Goal: Information Seeking & Learning: Check status

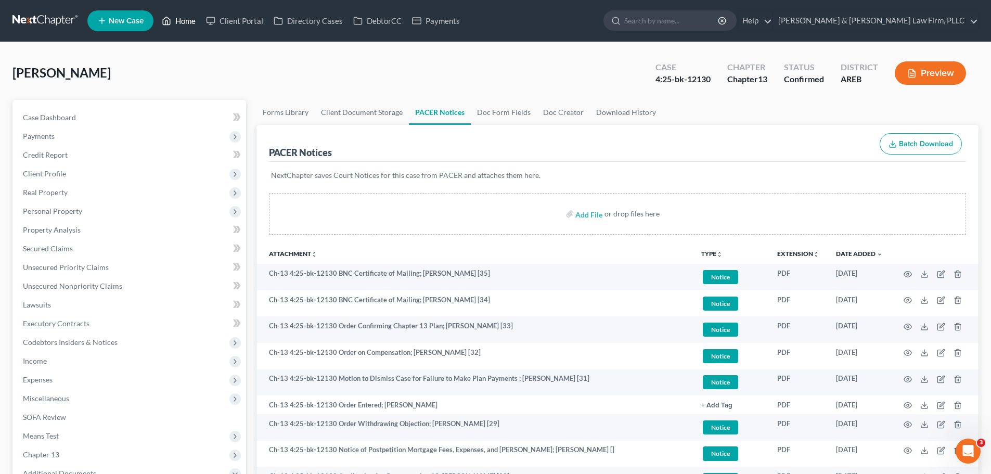
click at [177, 25] on link "Home" at bounding box center [179, 20] width 44 height 19
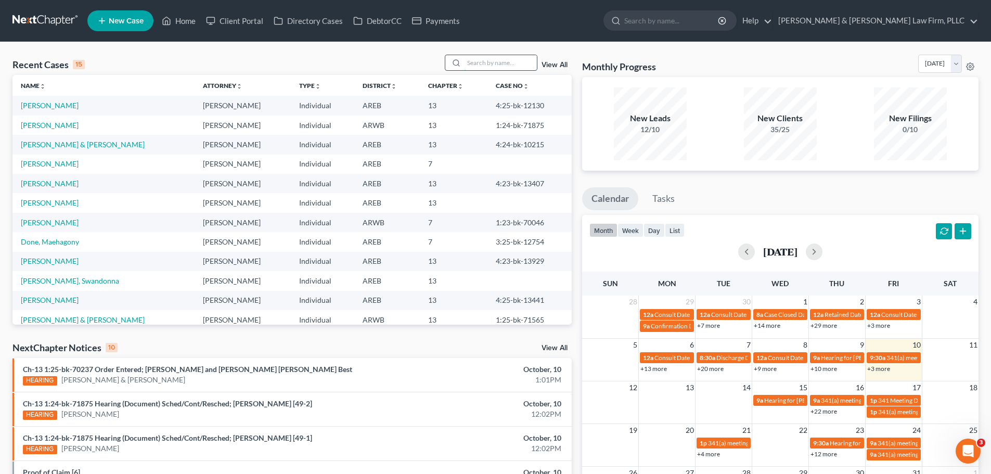
click at [484, 63] on input "search" at bounding box center [500, 62] width 73 height 15
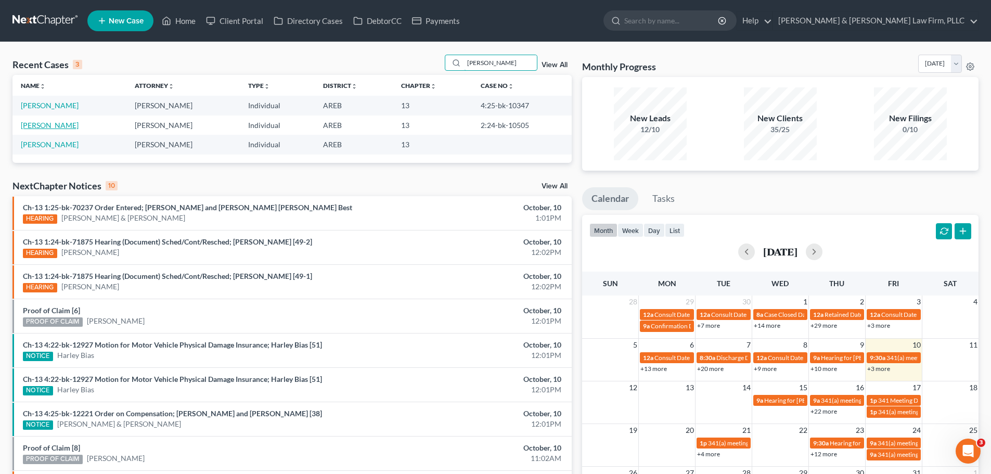
type input "[PERSON_NAME]"
click at [57, 123] on link "[PERSON_NAME]" at bounding box center [50, 125] width 58 height 9
select select "1"
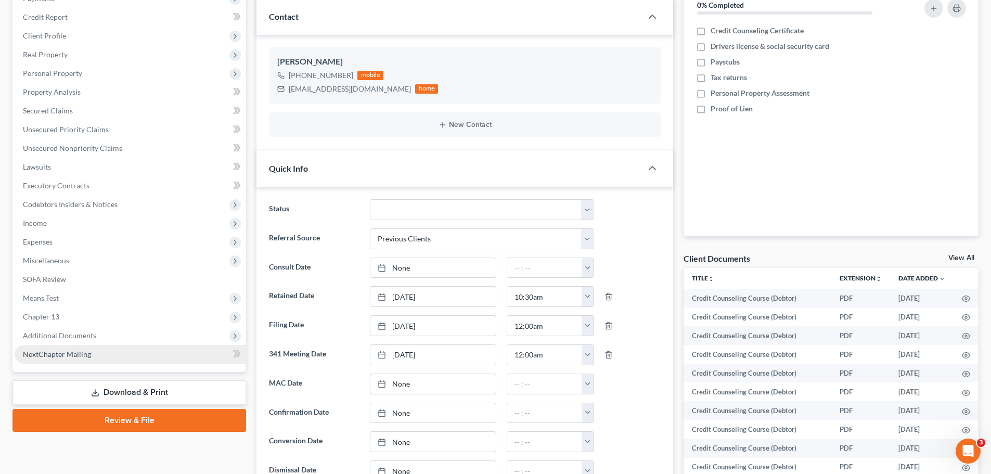
scroll to position [312, 0]
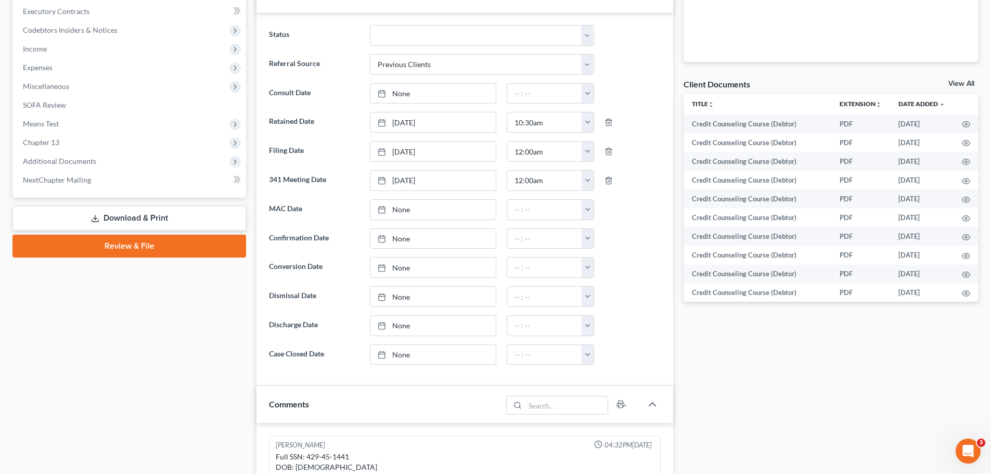
click at [60, 156] on span "Additional Documents" at bounding box center [131, 161] width 232 height 19
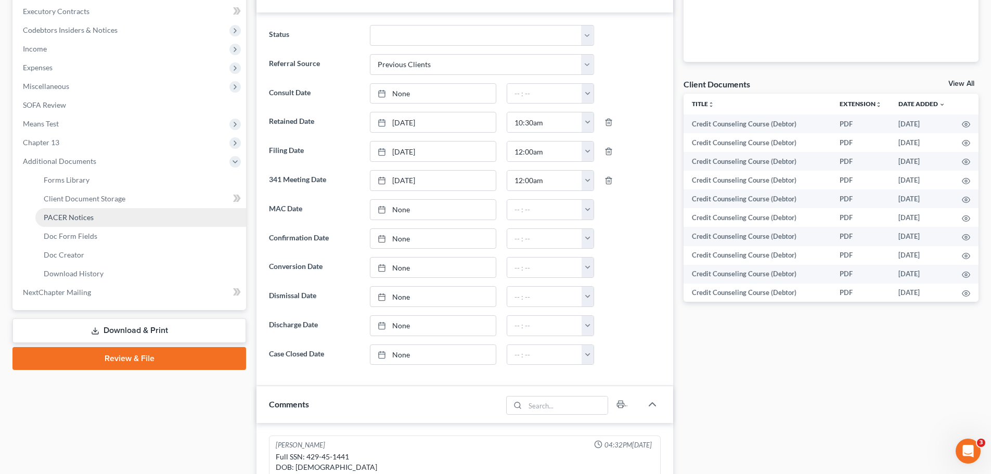
click at [83, 222] on link "PACER Notices" at bounding box center [140, 217] width 211 height 19
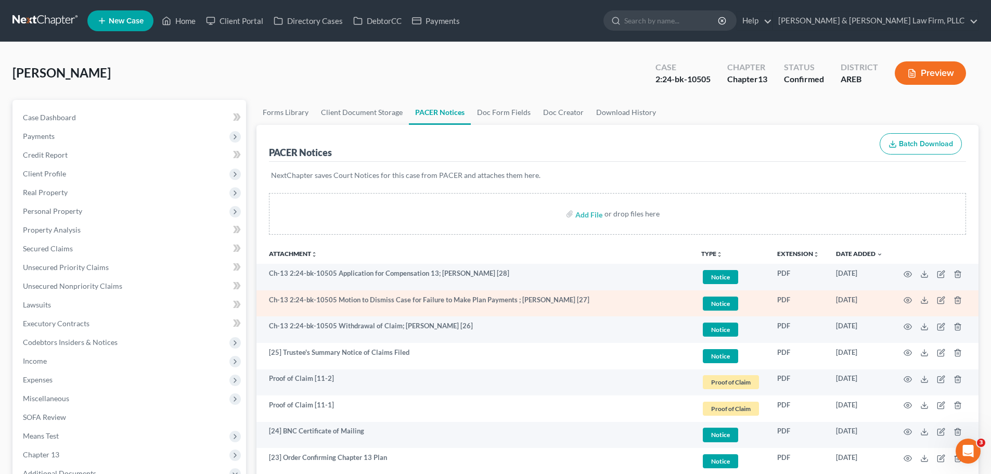
click at [903, 299] on td at bounding box center [934, 303] width 87 height 27
click at [905, 300] on icon "button" at bounding box center [908, 301] width 8 height 6
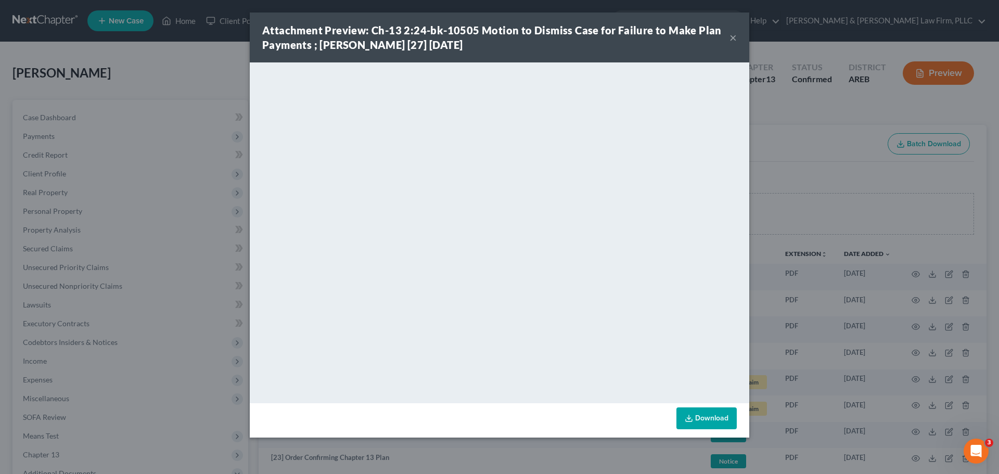
click at [731, 43] on button "×" at bounding box center [733, 37] width 7 height 12
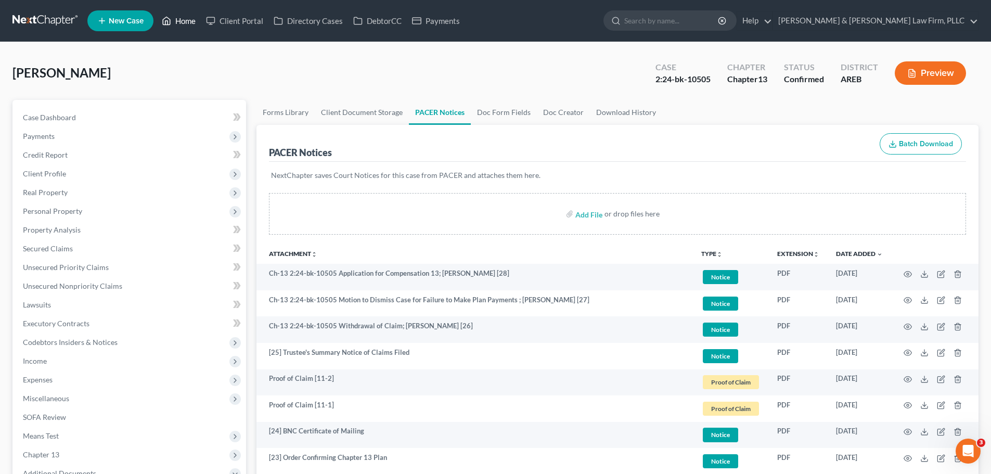
click at [177, 13] on link "Home" at bounding box center [179, 20] width 44 height 19
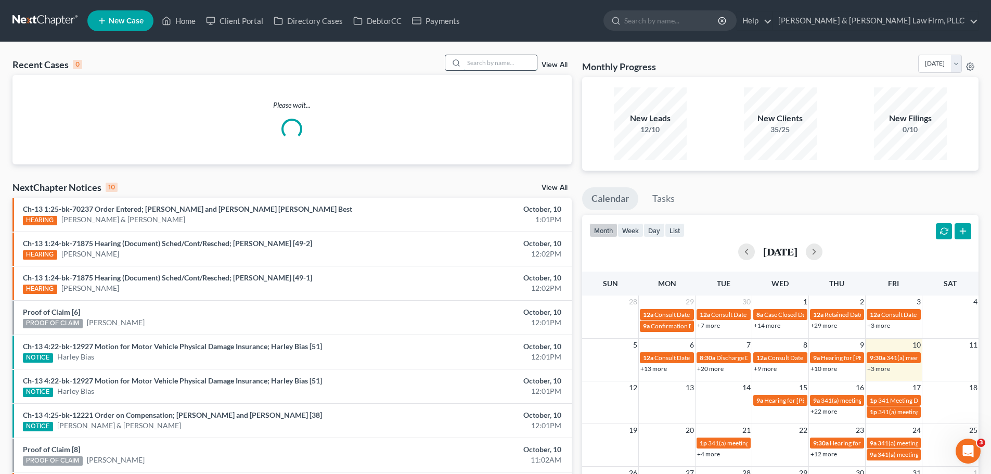
click at [520, 66] on input "search" at bounding box center [500, 62] width 73 height 15
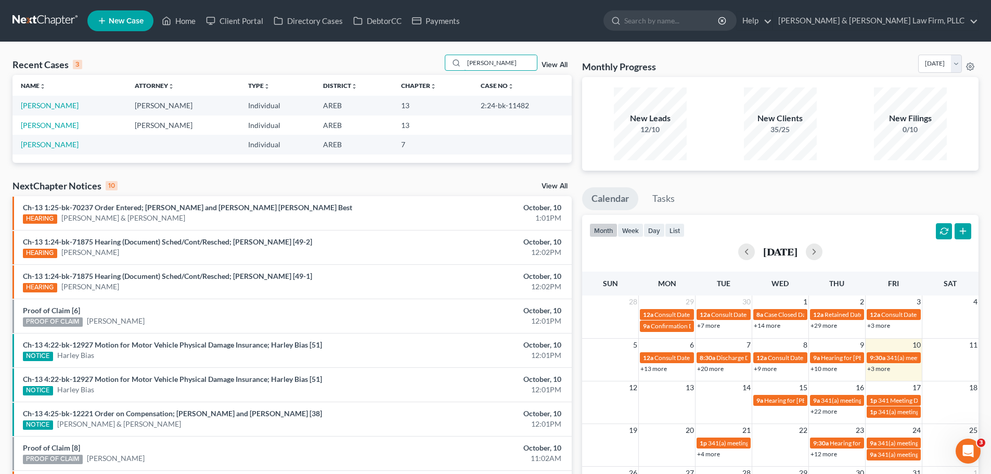
type input "[PERSON_NAME]"
click at [54, 110] on link "[PERSON_NAME]" at bounding box center [50, 105] width 58 height 9
select select "2"
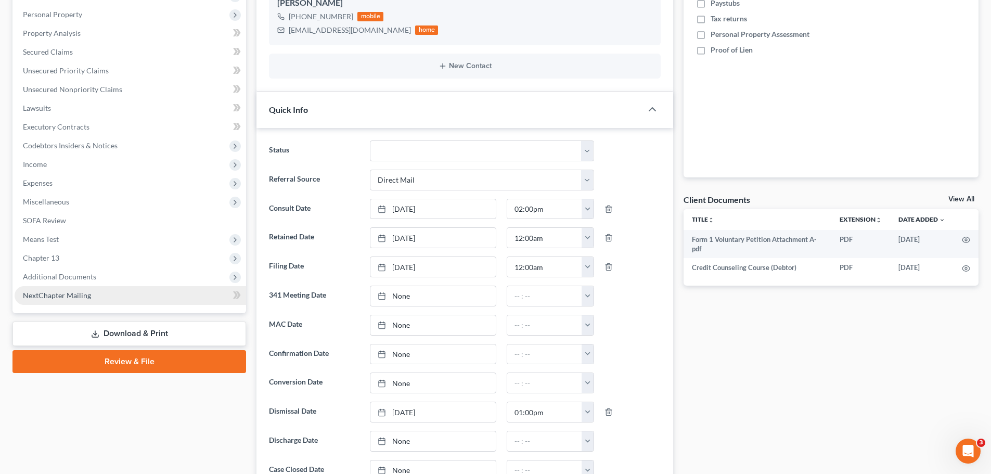
scroll to position [260, 0]
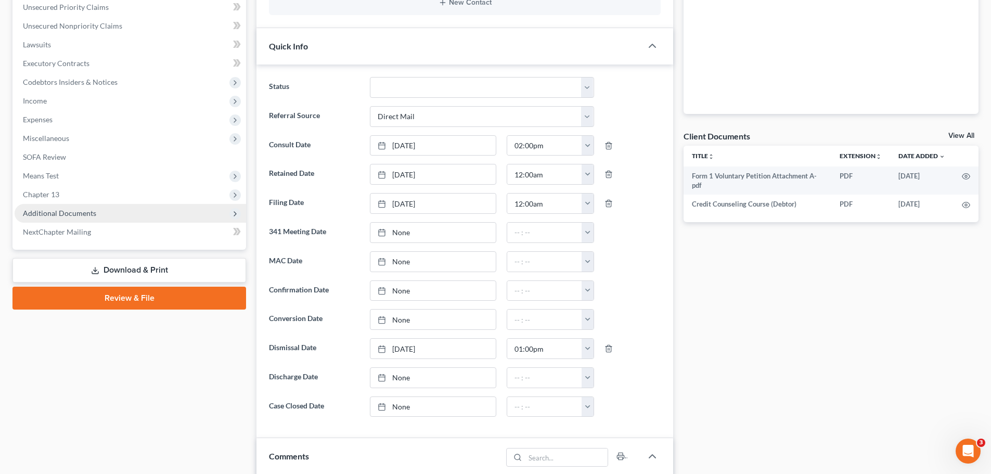
click at [134, 217] on span "Additional Documents" at bounding box center [131, 213] width 232 height 19
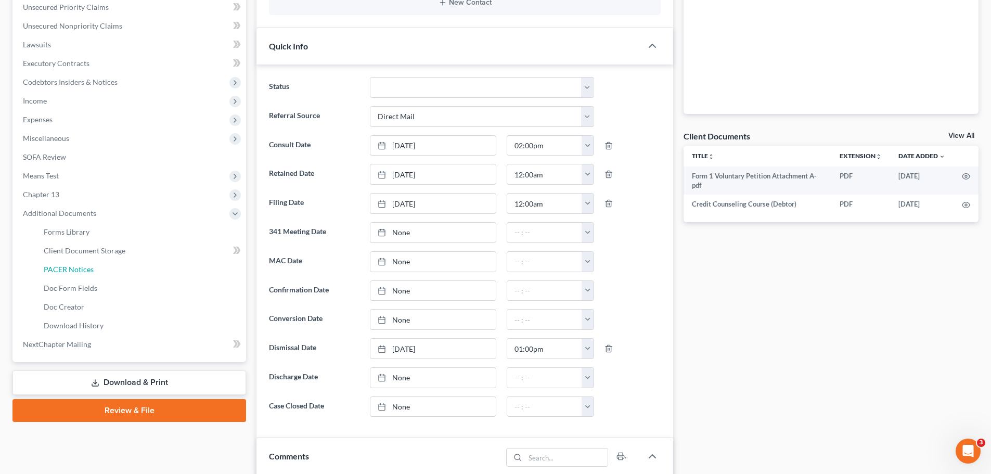
click at [95, 266] on link "PACER Notices" at bounding box center [140, 269] width 211 height 19
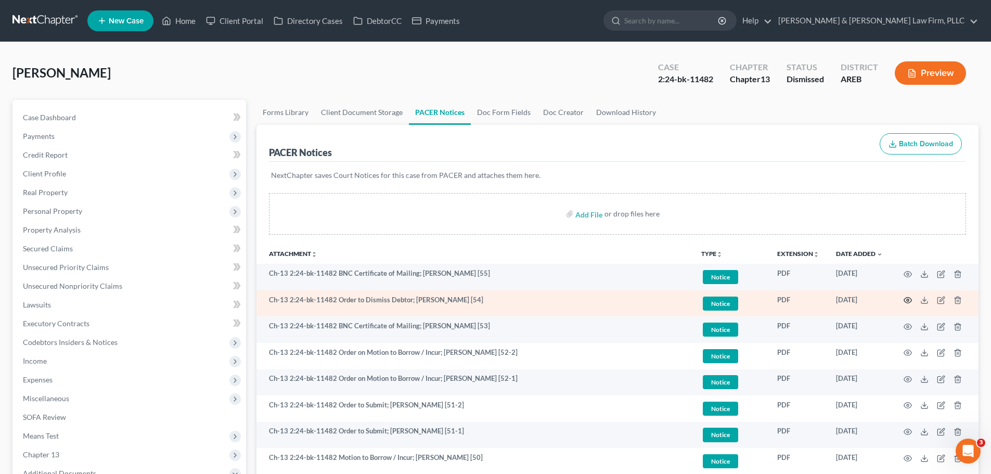
click at [908, 299] on circle "button" at bounding box center [908, 300] width 2 height 2
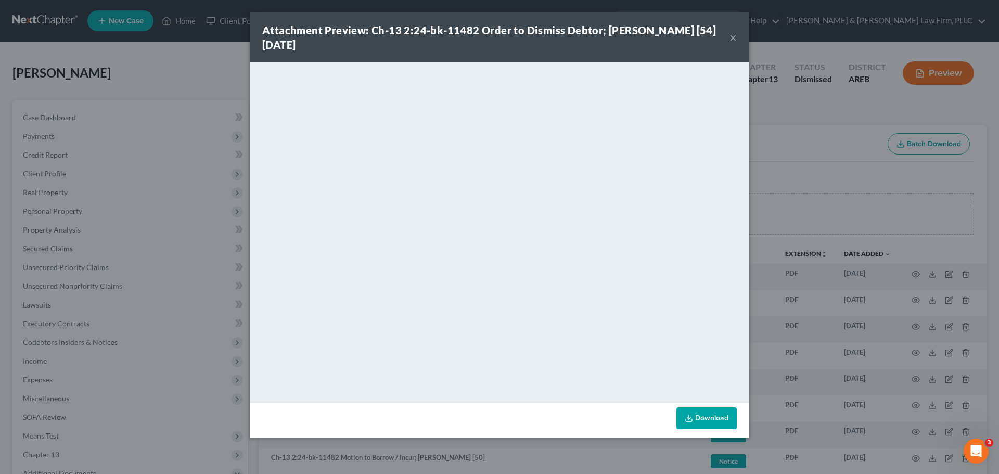
click at [730, 39] on button "×" at bounding box center [733, 37] width 7 height 12
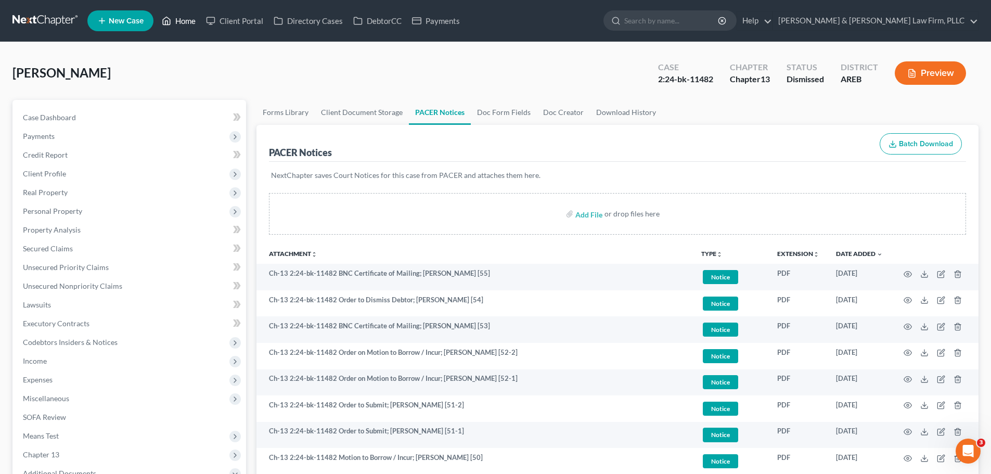
click at [171, 24] on icon at bounding box center [166, 21] width 9 height 12
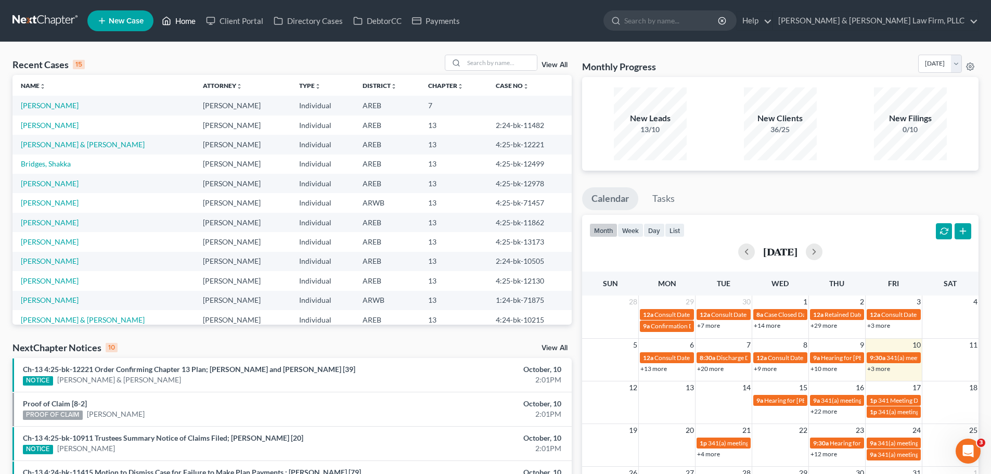
click at [194, 22] on link "Home" at bounding box center [179, 20] width 44 height 19
click at [492, 65] on input "search" at bounding box center [500, 62] width 73 height 15
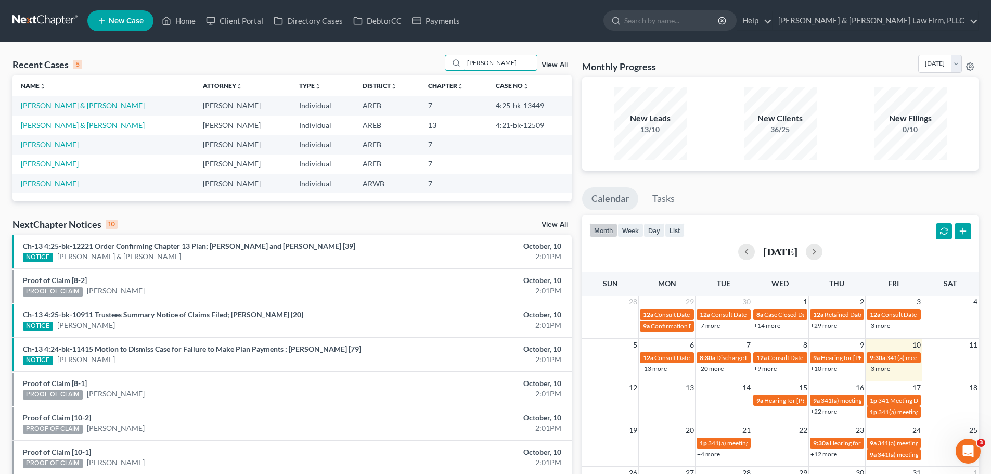
type input "[PERSON_NAME]"
click at [66, 125] on link "[PERSON_NAME] & [PERSON_NAME]" at bounding box center [83, 125] width 124 height 9
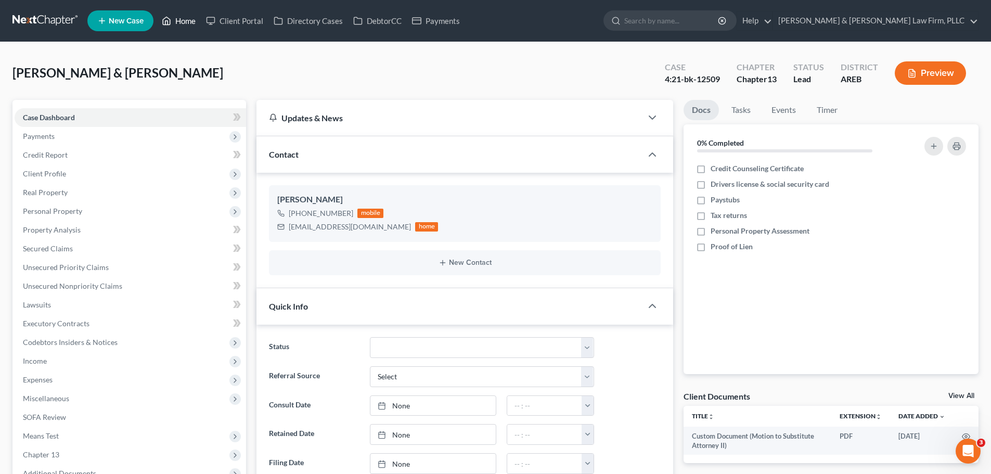
click at [167, 20] on icon at bounding box center [166, 21] width 9 height 12
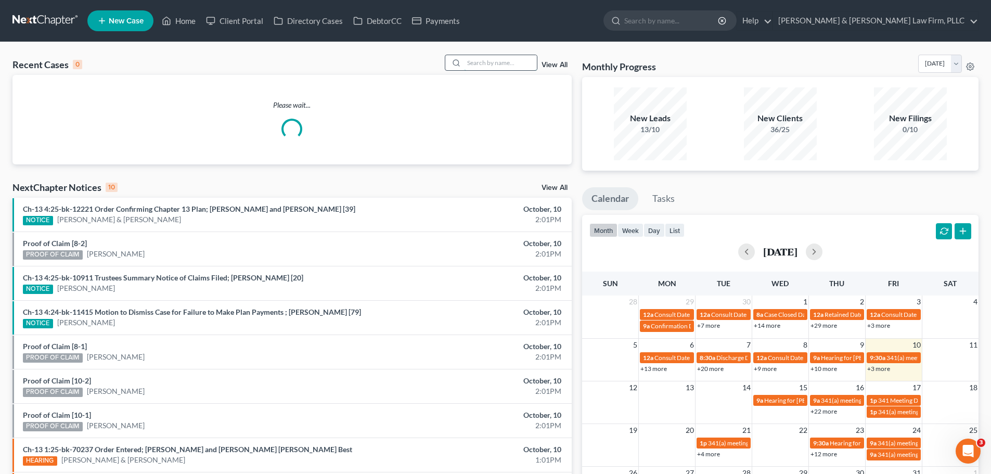
click at [481, 66] on input "search" at bounding box center [500, 62] width 73 height 15
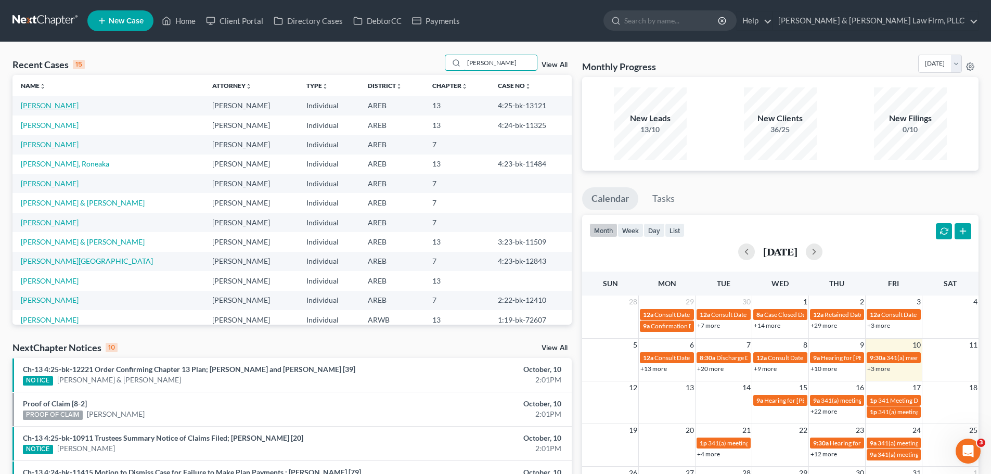
type input "[PERSON_NAME]"
click at [61, 105] on link "[PERSON_NAME]" at bounding box center [50, 105] width 58 height 9
select select "2"
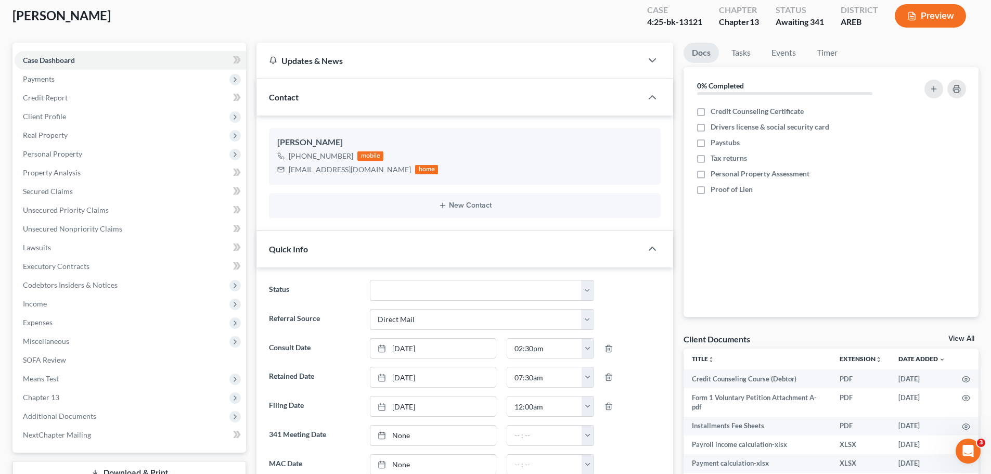
scroll to position [312, 0]
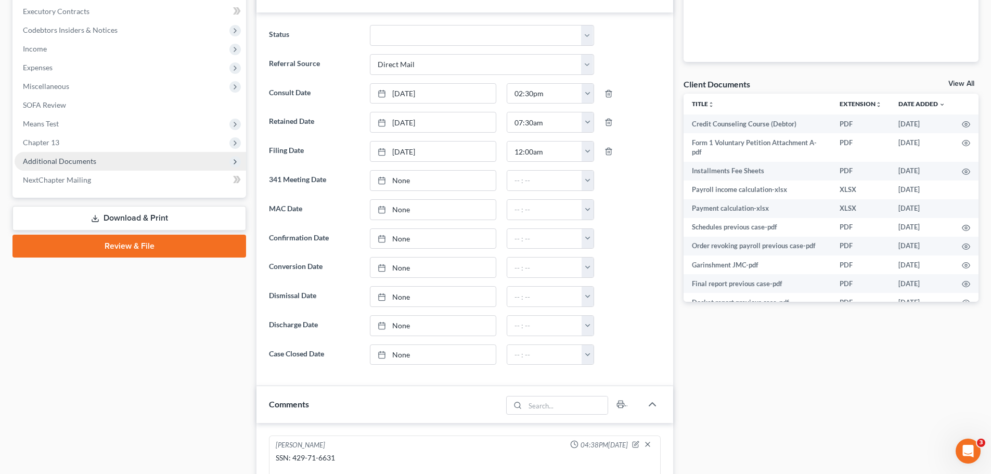
click at [84, 158] on span "Additional Documents" at bounding box center [59, 161] width 73 height 9
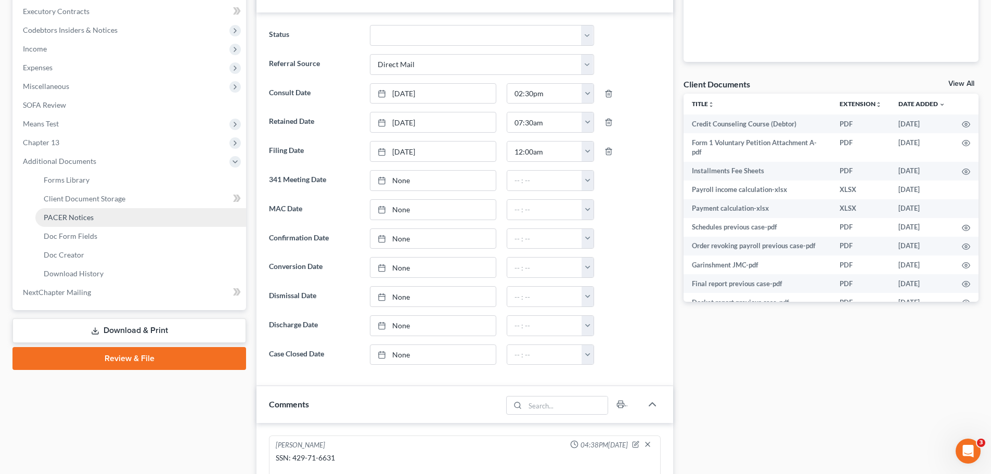
click at [87, 221] on span "PACER Notices" at bounding box center [69, 217] width 50 height 9
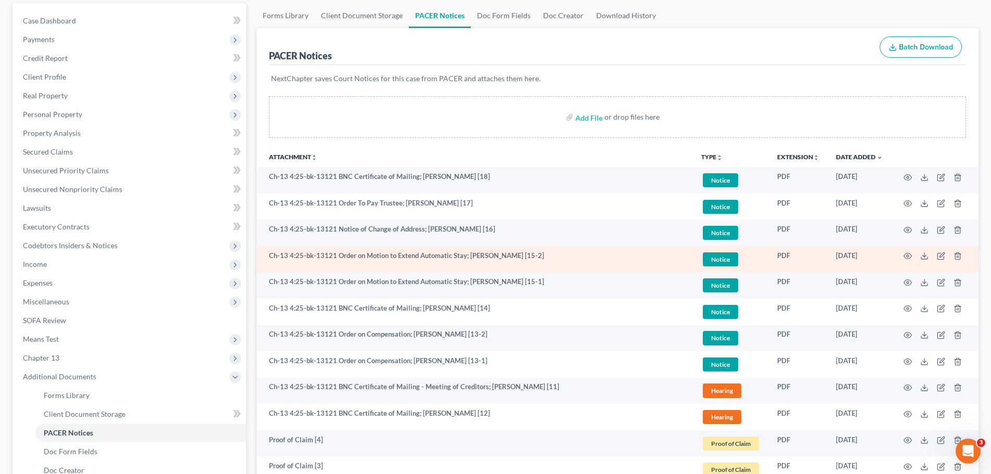
scroll to position [104, 0]
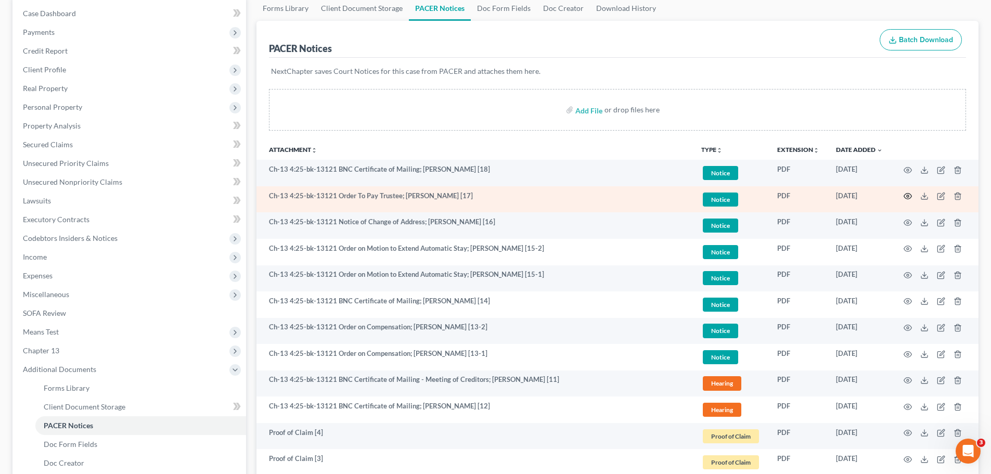
click at [906, 196] on icon "button" at bounding box center [908, 196] width 8 height 8
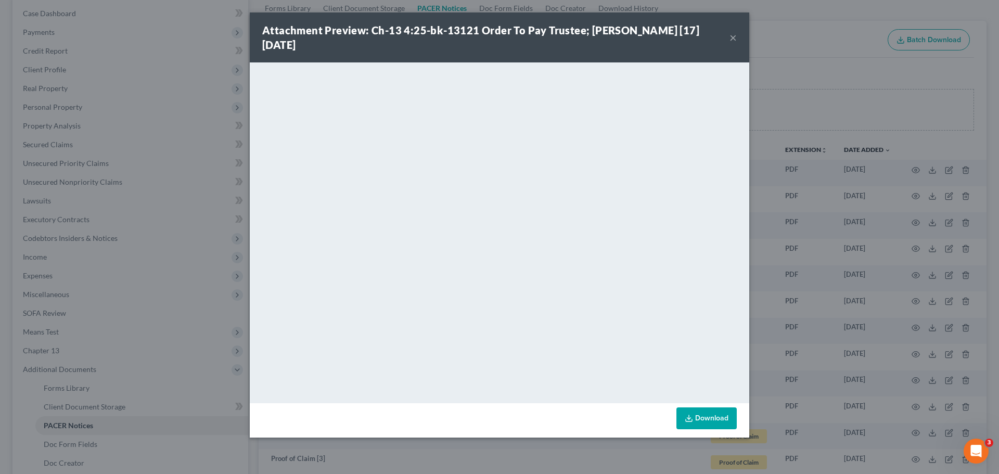
click at [731, 39] on button "×" at bounding box center [733, 37] width 7 height 12
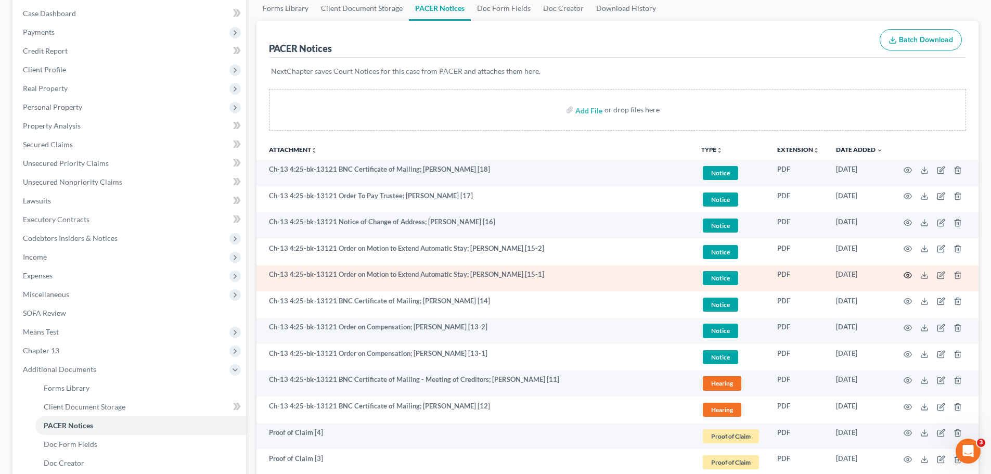
click at [905, 276] on icon "button" at bounding box center [908, 275] width 8 height 8
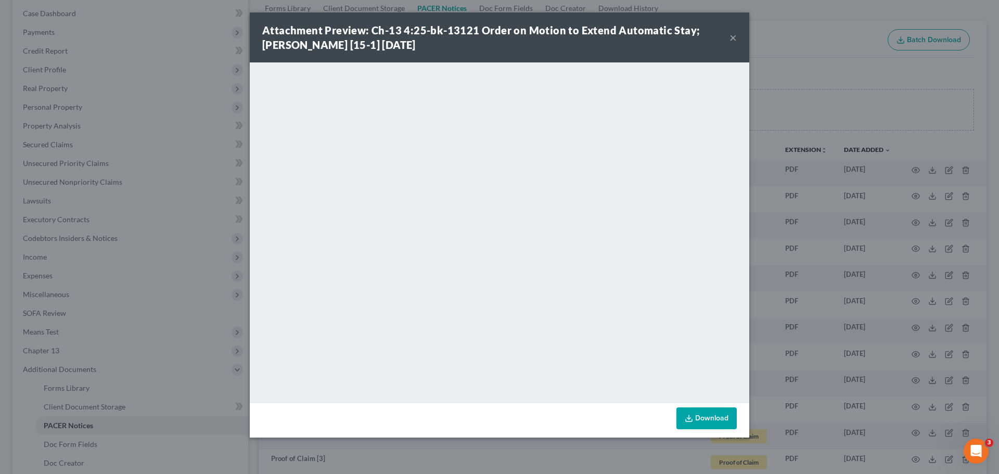
click at [736, 38] on button "×" at bounding box center [733, 37] width 7 height 12
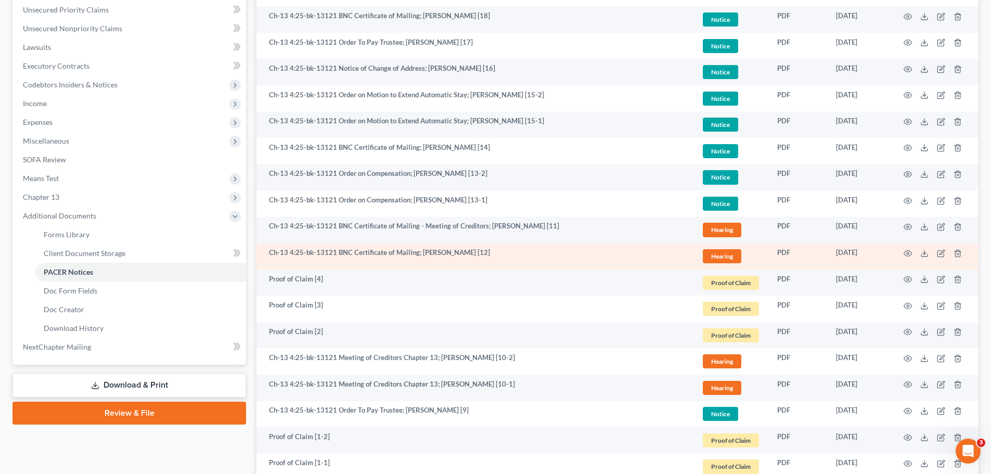
scroll to position [260, 0]
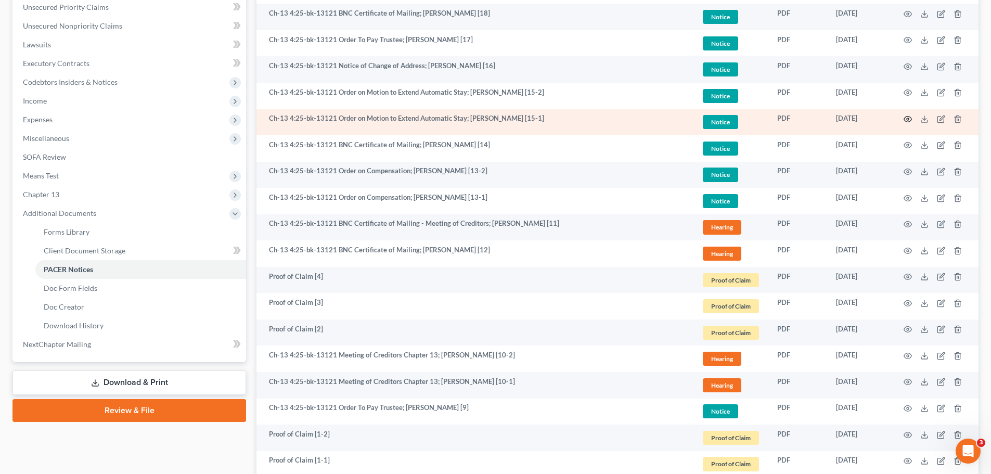
click at [905, 119] on icon "button" at bounding box center [908, 119] width 8 height 8
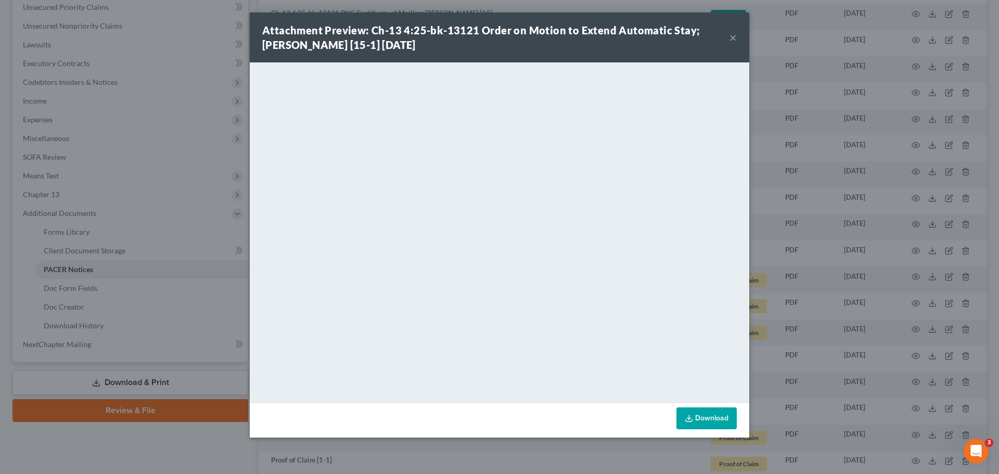
click at [736, 39] on button "×" at bounding box center [733, 37] width 7 height 12
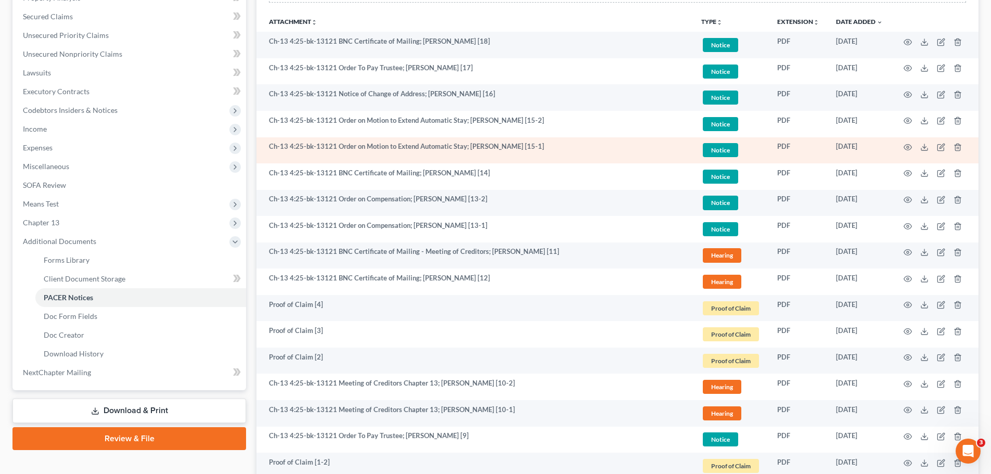
scroll to position [208, 0]
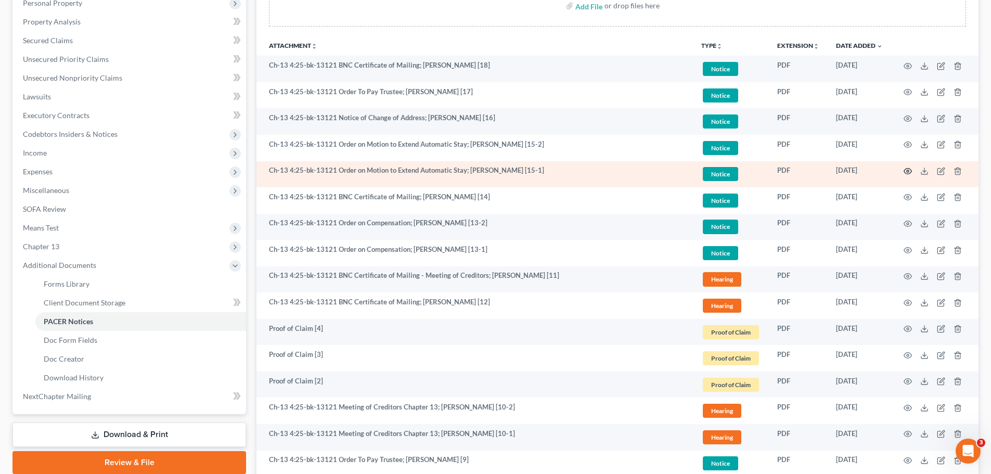
click at [906, 171] on icon "button" at bounding box center [908, 171] width 8 height 8
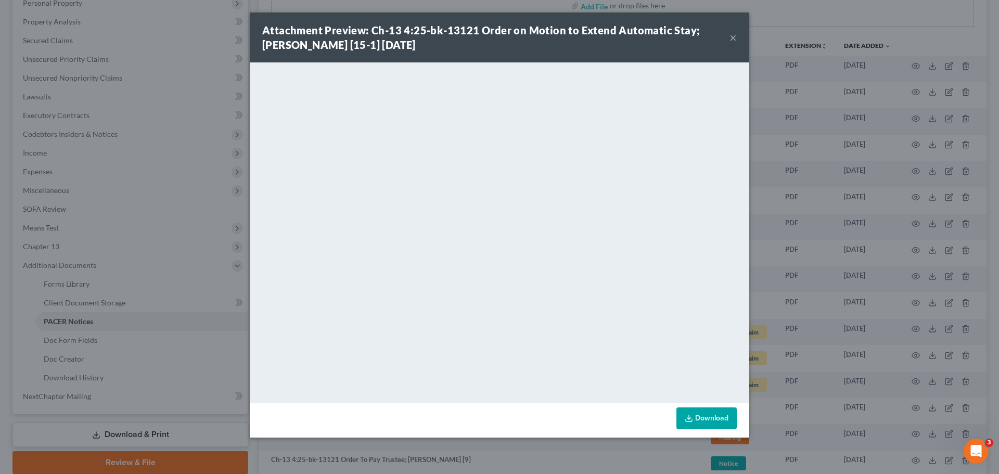
click at [736, 38] on button "×" at bounding box center [733, 37] width 7 height 12
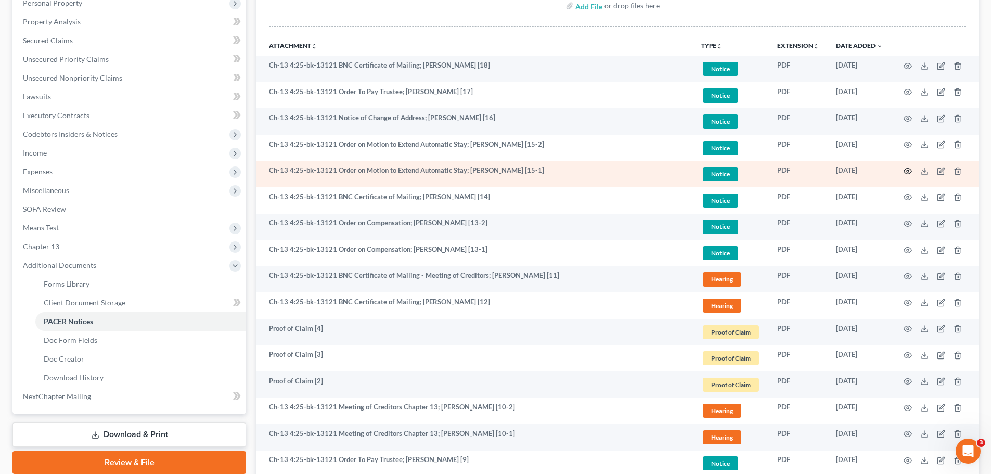
click at [905, 172] on icon "button" at bounding box center [908, 171] width 8 height 8
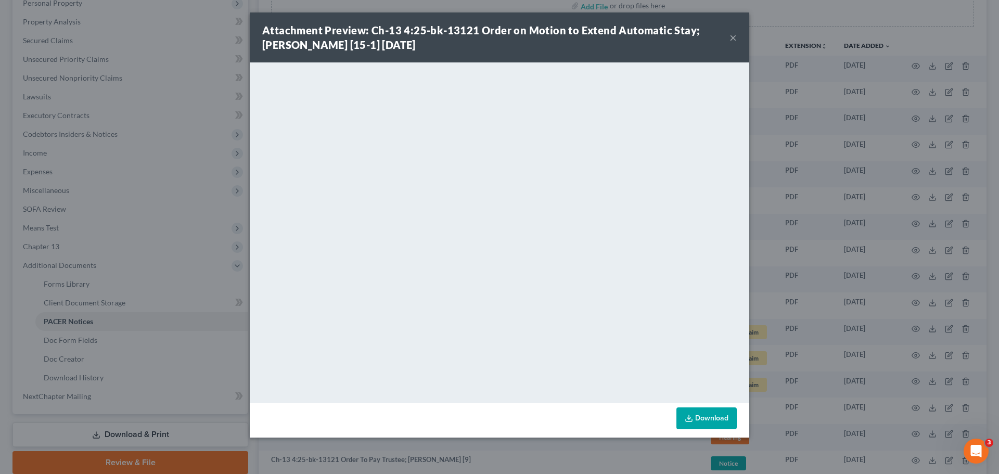
click at [731, 41] on button "×" at bounding box center [733, 37] width 7 height 12
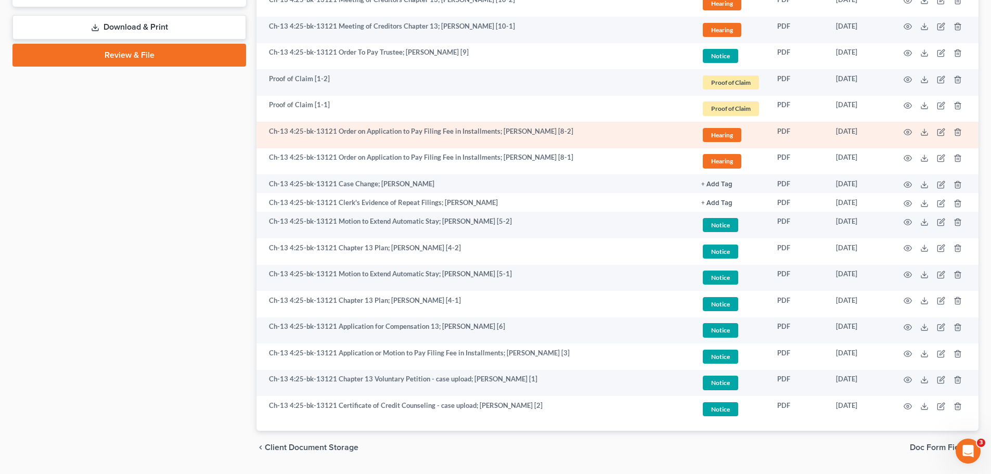
scroll to position [624, 0]
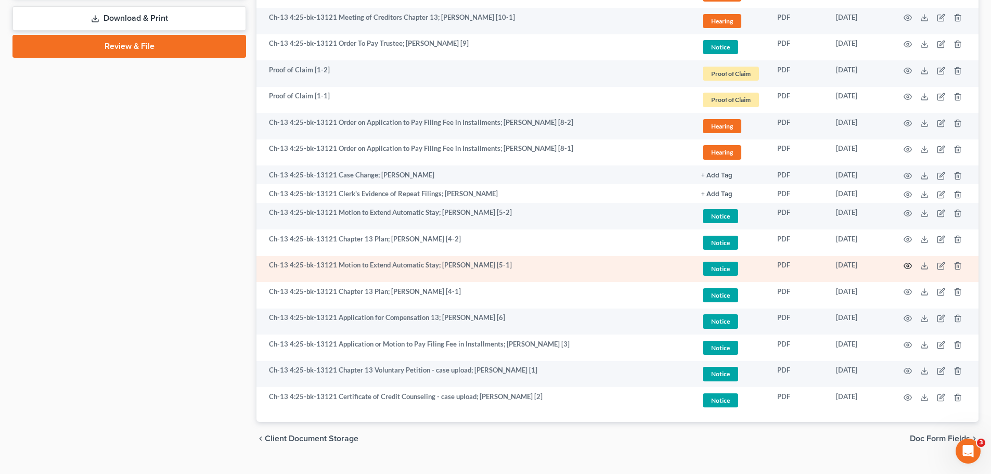
click at [907, 268] on icon "button" at bounding box center [908, 266] width 8 height 8
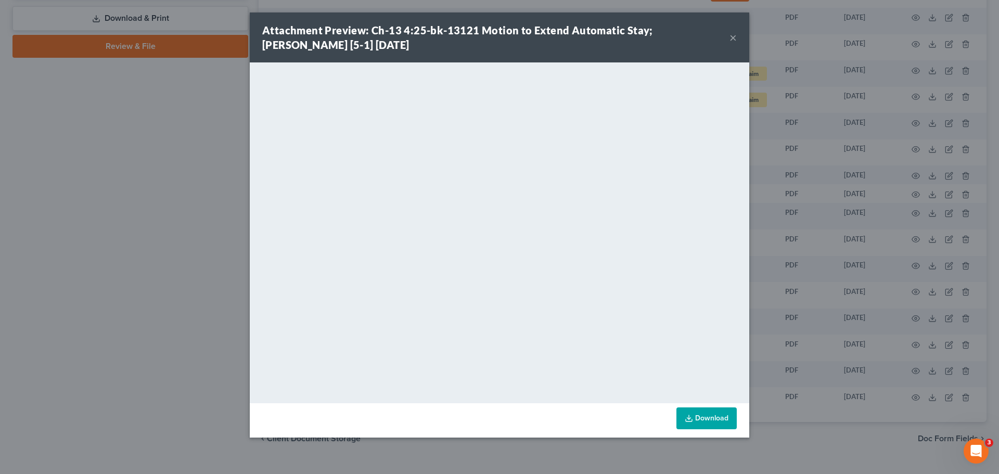
click at [729, 42] on div "Attachment Preview: Ch-13 4:25-bk-13121 Motion to Extend Automatic Stay; [PERSO…" at bounding box center [495, 37] width 467 height 29
click at [733, 36] on button "×" at bounding box center [733, 37] width 7 height 12
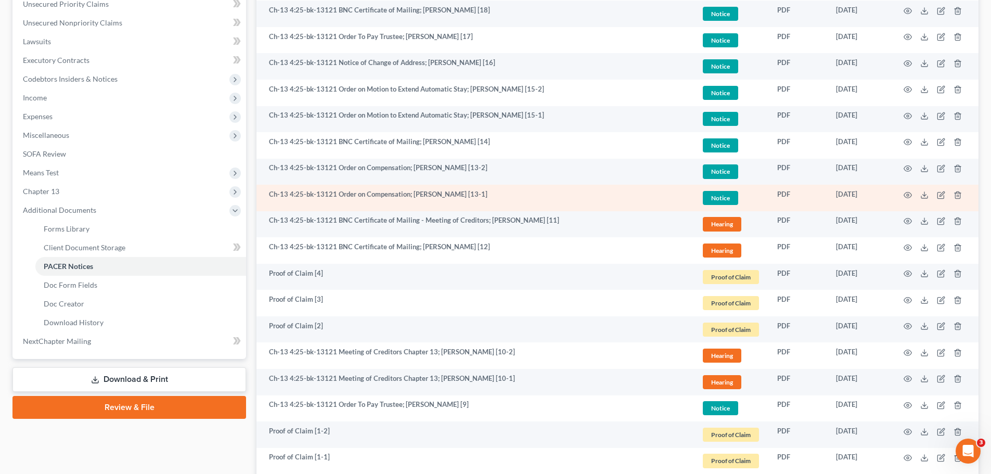
scroll to position [260, 0]
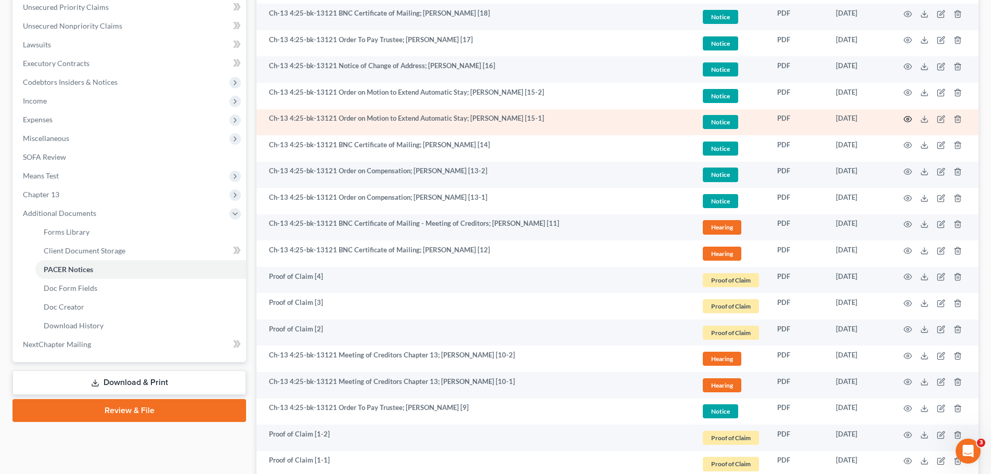
click at [908, 121] on icon "button" at bounding box center [908, 119] width 8 height 8
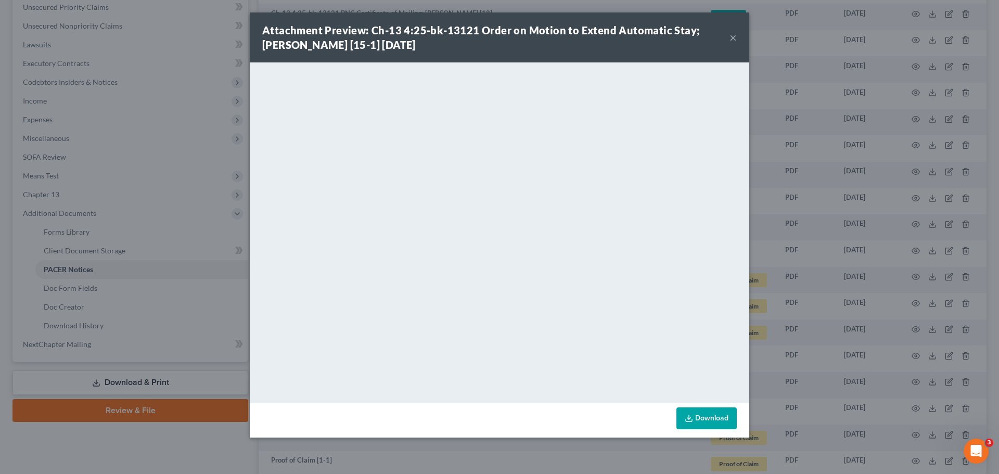
click at [733, 36] on button "×" at bounding box center [733, 37] width 7 height 12
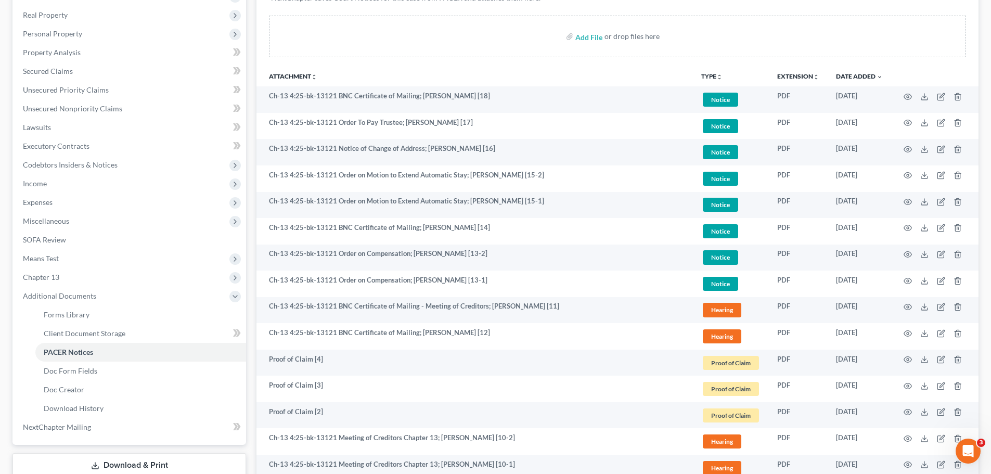
scroll to position [0, 0]
